Goal: Task Accomplishment & Management: Use online tool/utility

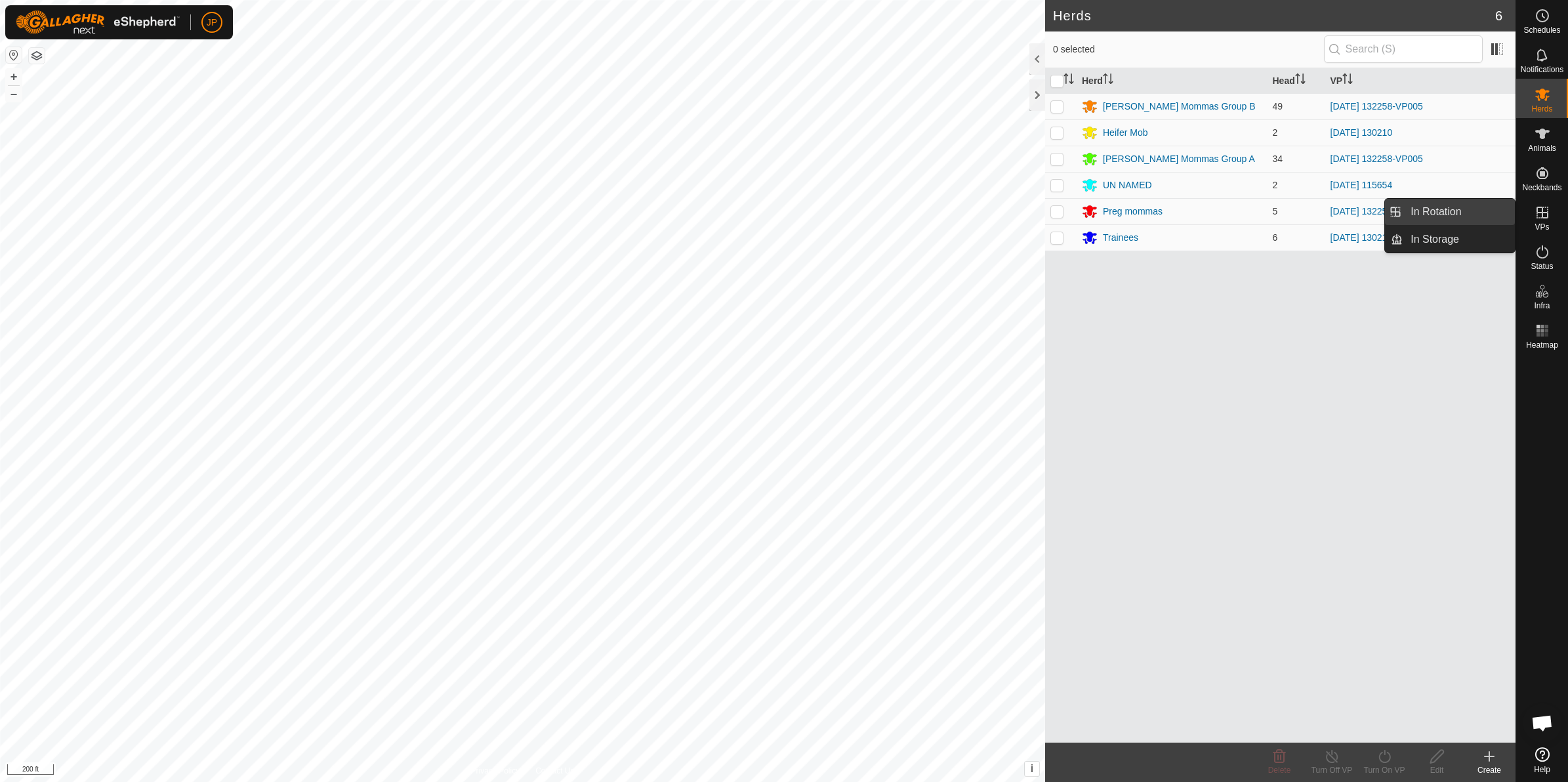
click at [1473, 217] on link "In Rotation" at bounding box center [1459, 212] width 112 height 26
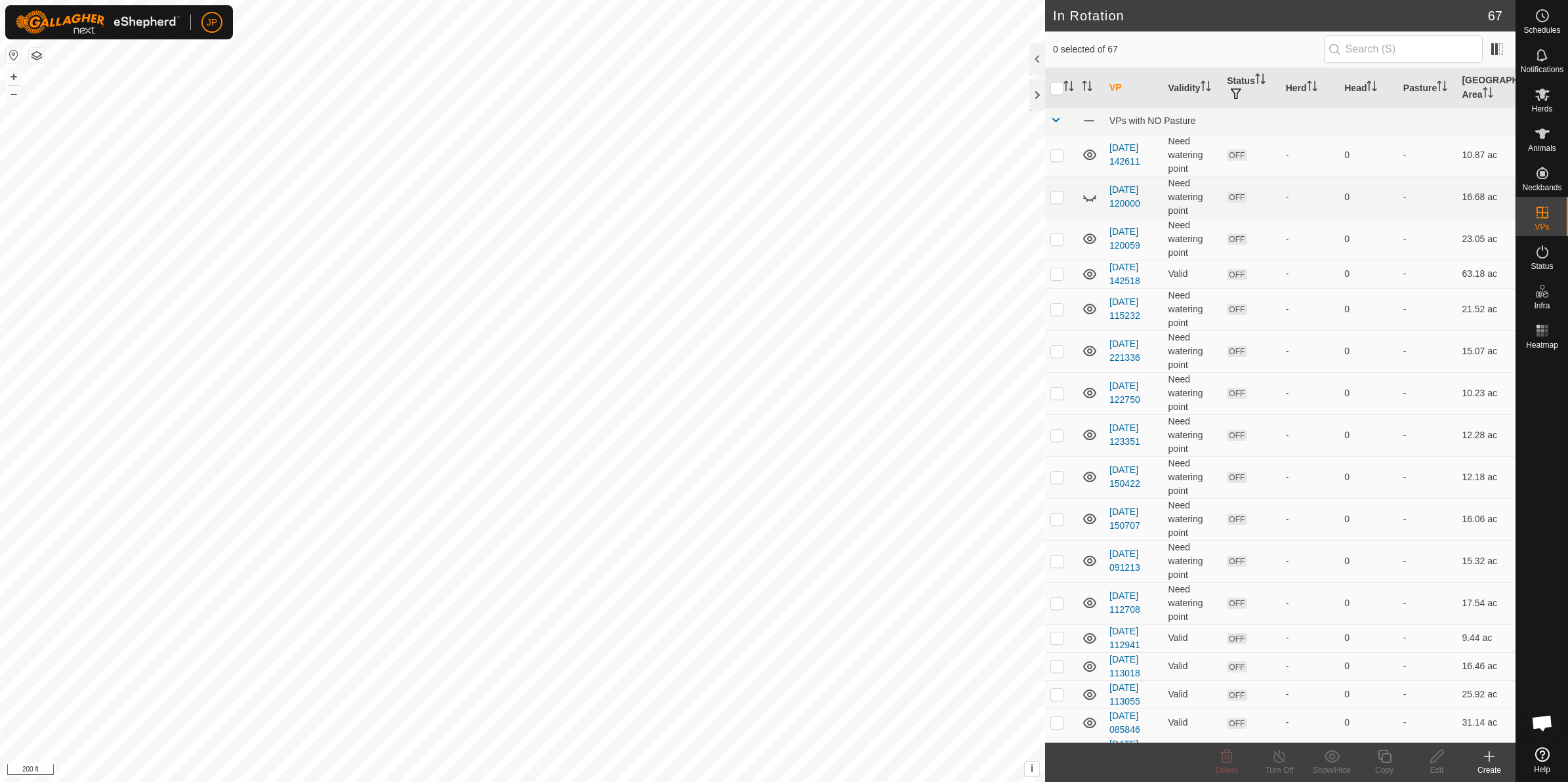
checkbox input "true"
click at [1393, 750] on copy-svg-icon at bounding box center [1385, 756] width 53 height 16
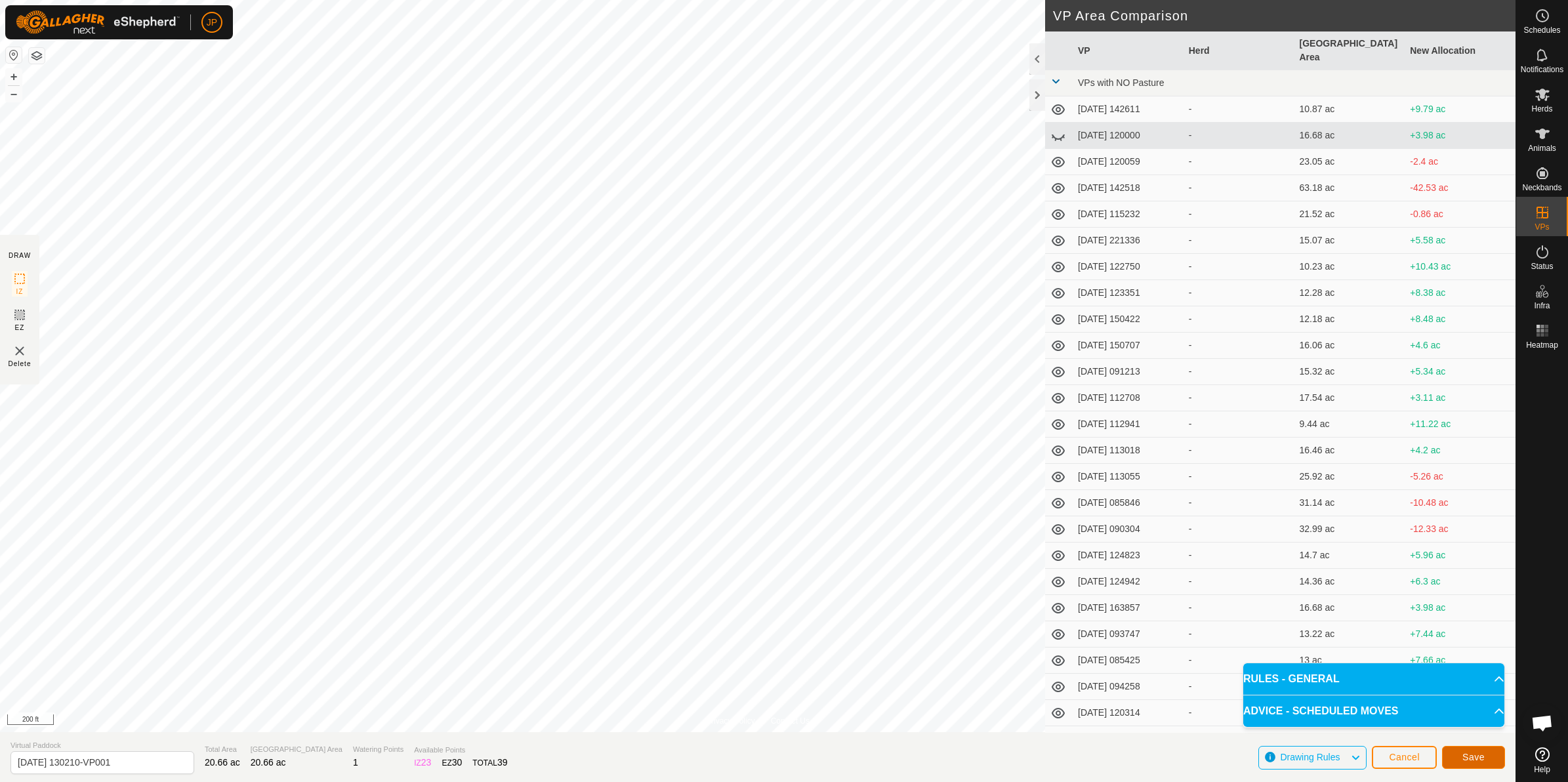
click at [1458, 752] on button "Save" at bounding box center [1473, 757] width 63 height 23
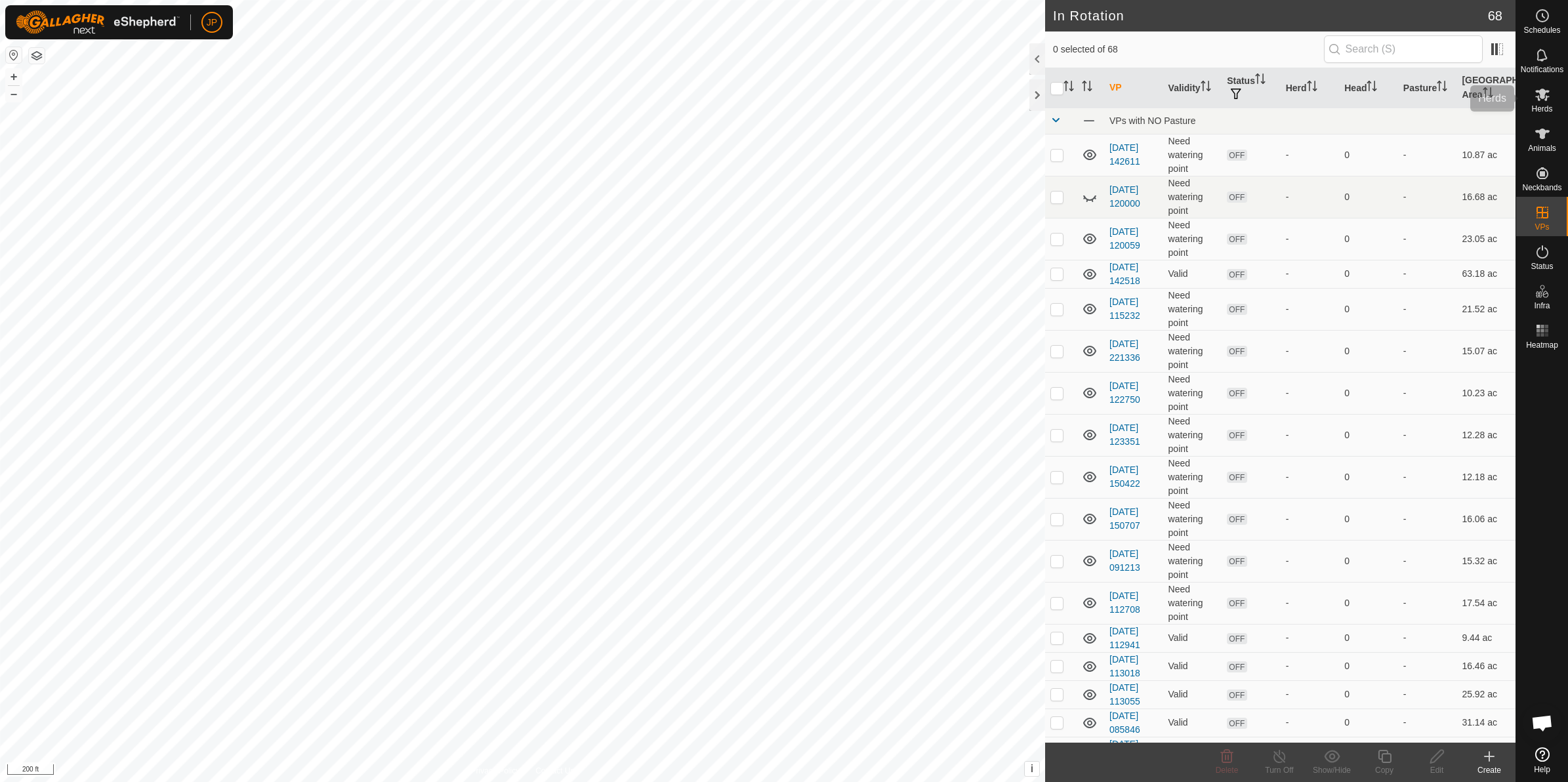
drag, startPoint x: 1543, startPoint y: 98, endPoint x: 1529, endPoint y: 123, distance: 28.7
click at [1543, 98] on icon at bounding box center [1542, 95] width 14 height 12
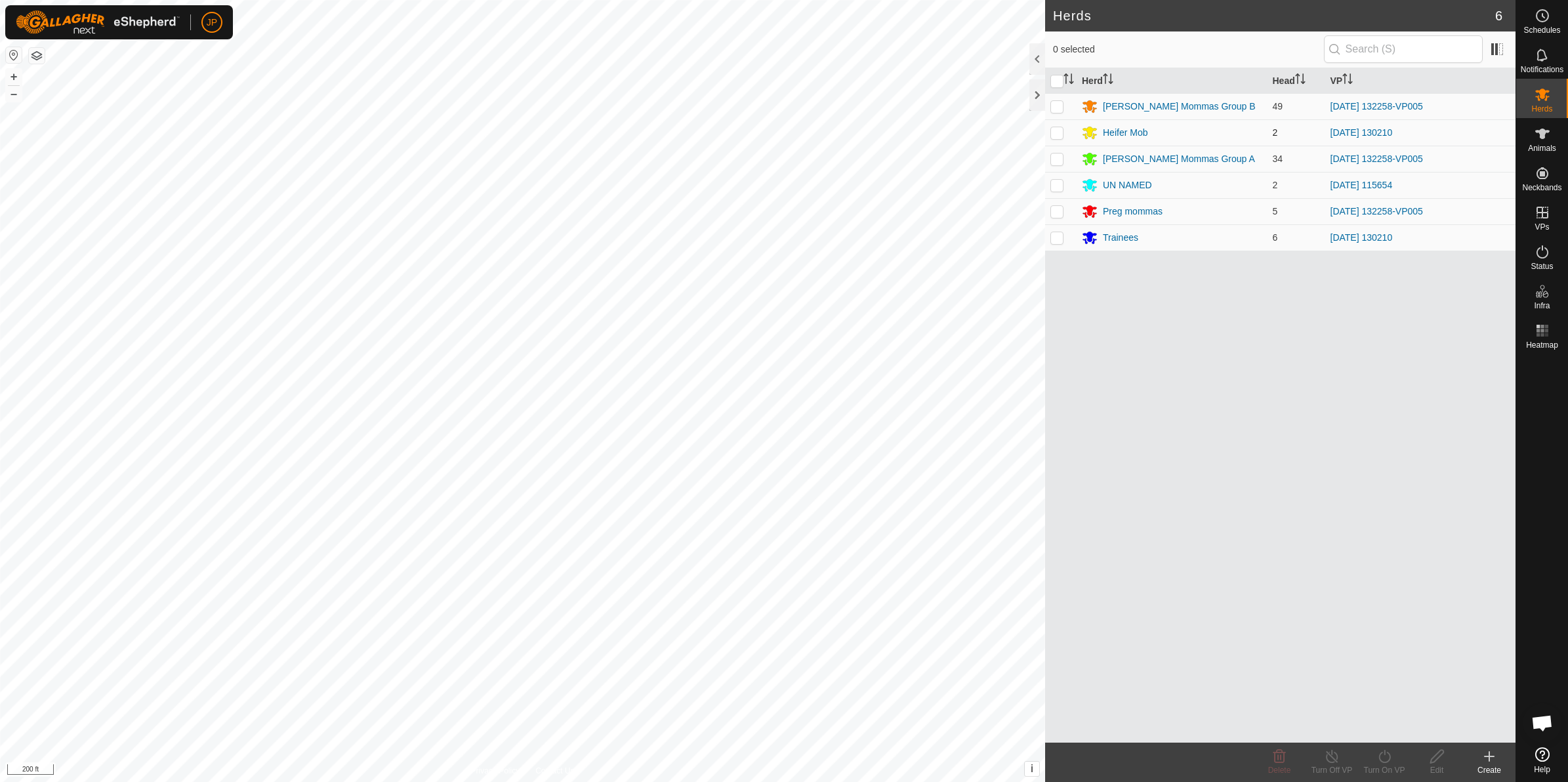
click at [1058, 135] on p-checkbox at bounding box center [1056, 133] width 13 height 11
checkbox input "true"
click at [1061, 237] on p-checkbox at bounding box center [1056, 237] width 13 height 11
checkbox input "true"
click at [1379, 760] on icon at bounding box center [1384, 756] width 12 height 13
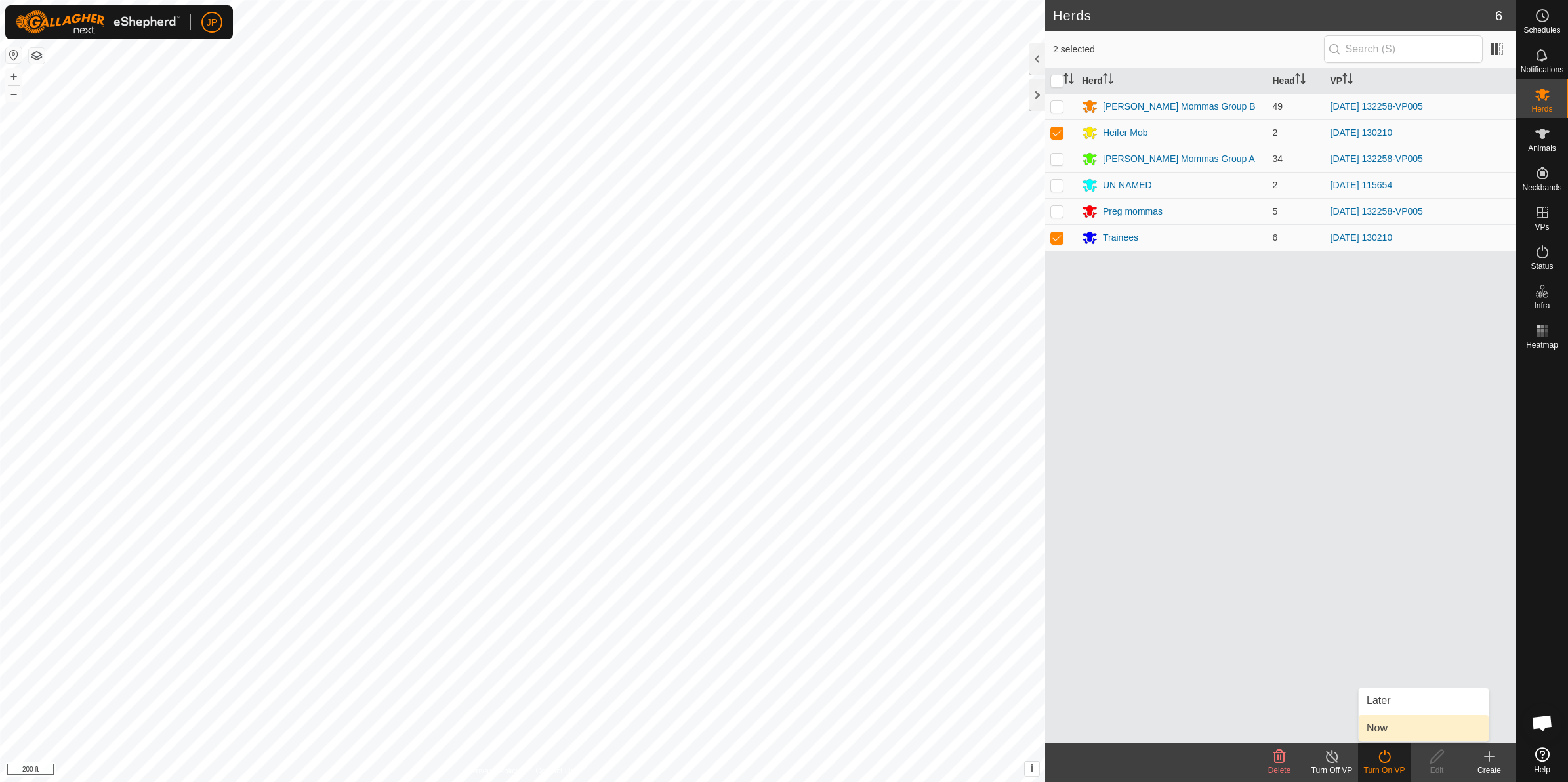
click at [1404, 719] on link "Now" at bounding box center [1424, 728] width 130 height 26
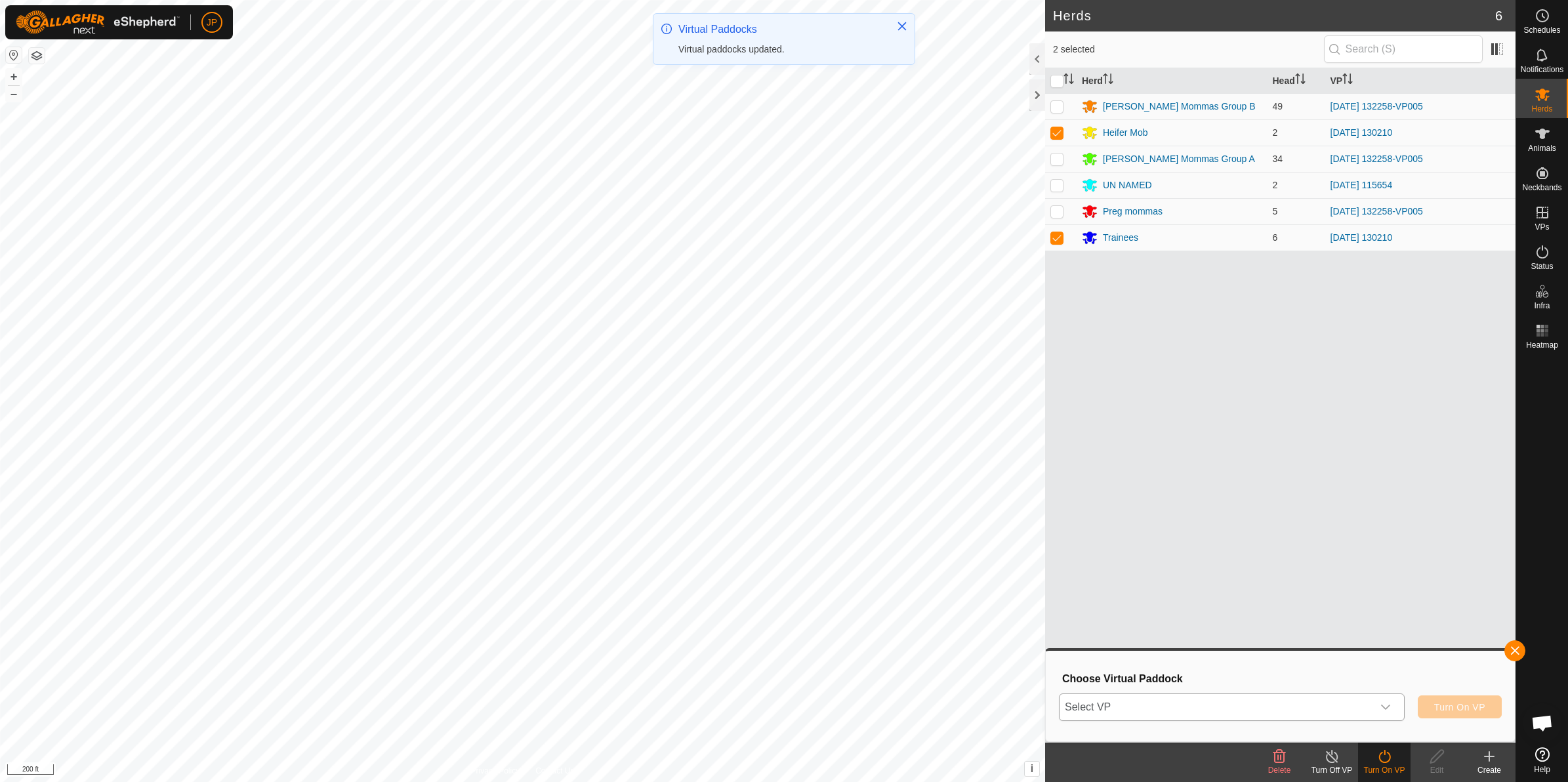
click at [1386, 706] on icon "dropdown trigger" at bounding box center [1386, 707] width 9 height 5
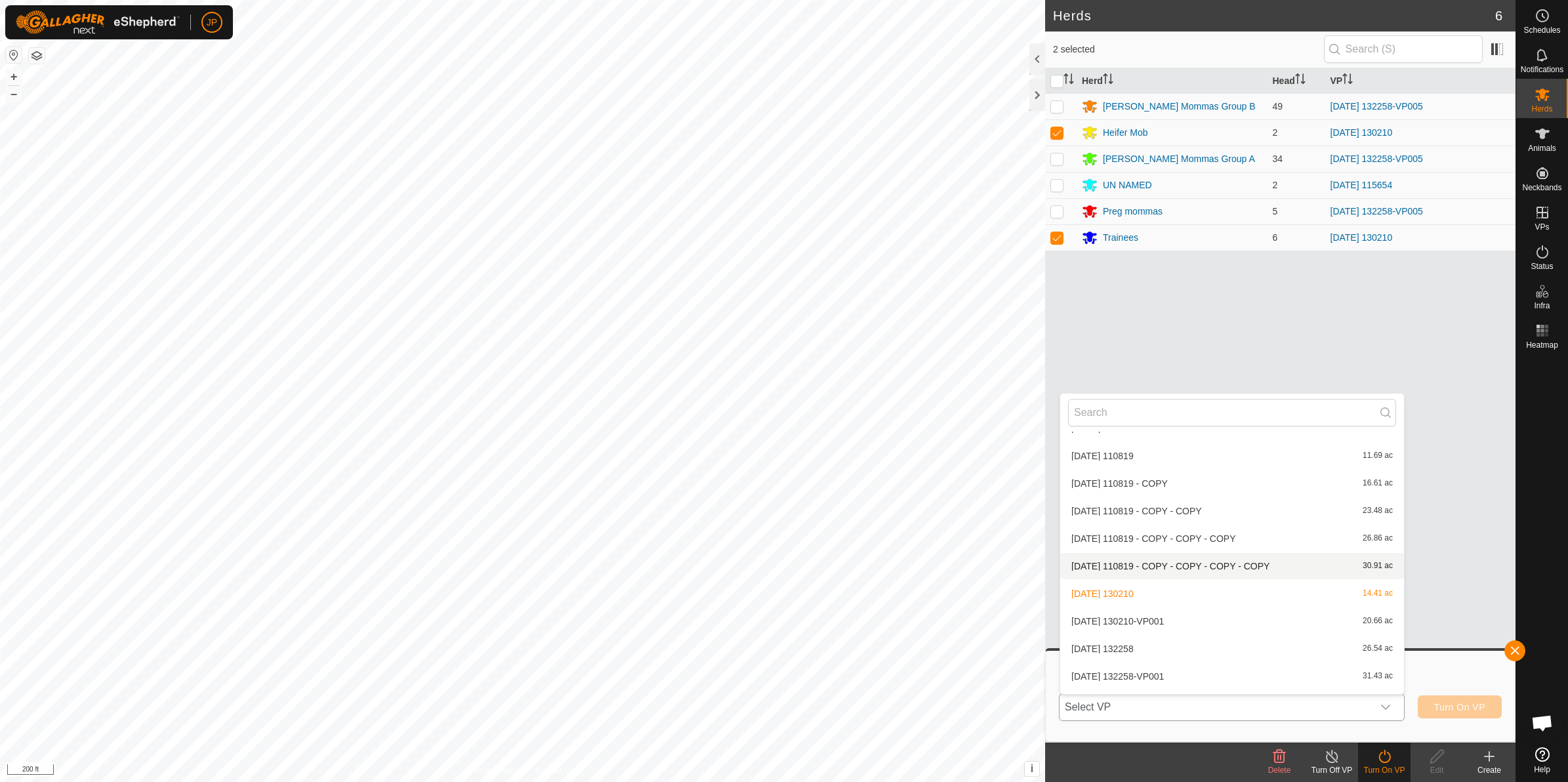
scroll to position [670, 0]
click at [1171, 626] on li "[DATE] 130210-VP001 20.66 ac" at bounding box center [1232, 631] width 344 height 26
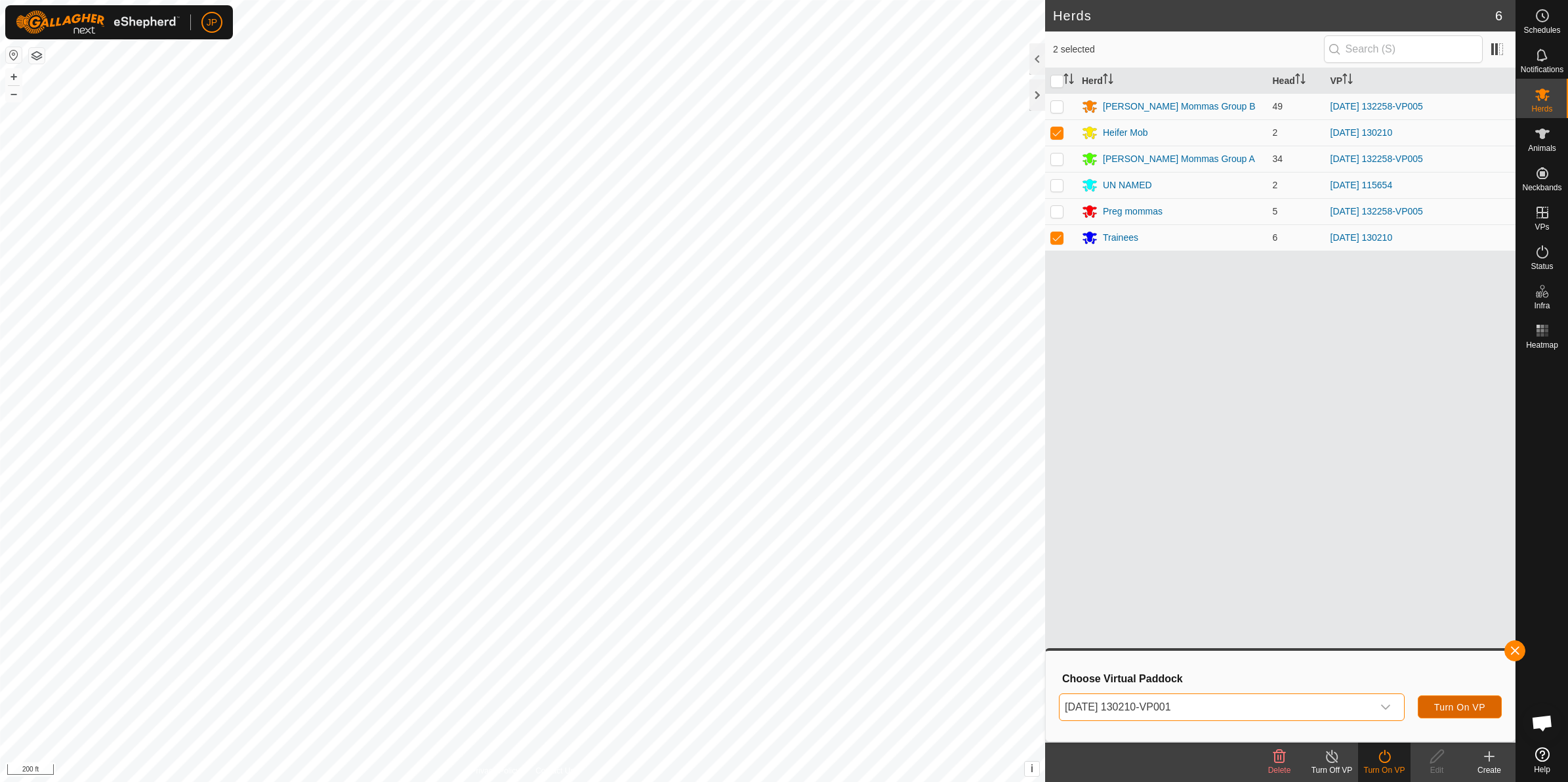
click at [1463, 714] on button "Turn On VP" at bounding box center [1460, 707] width 84 height 23
